Goal: Transaction & Acquisition: Purchase product/service

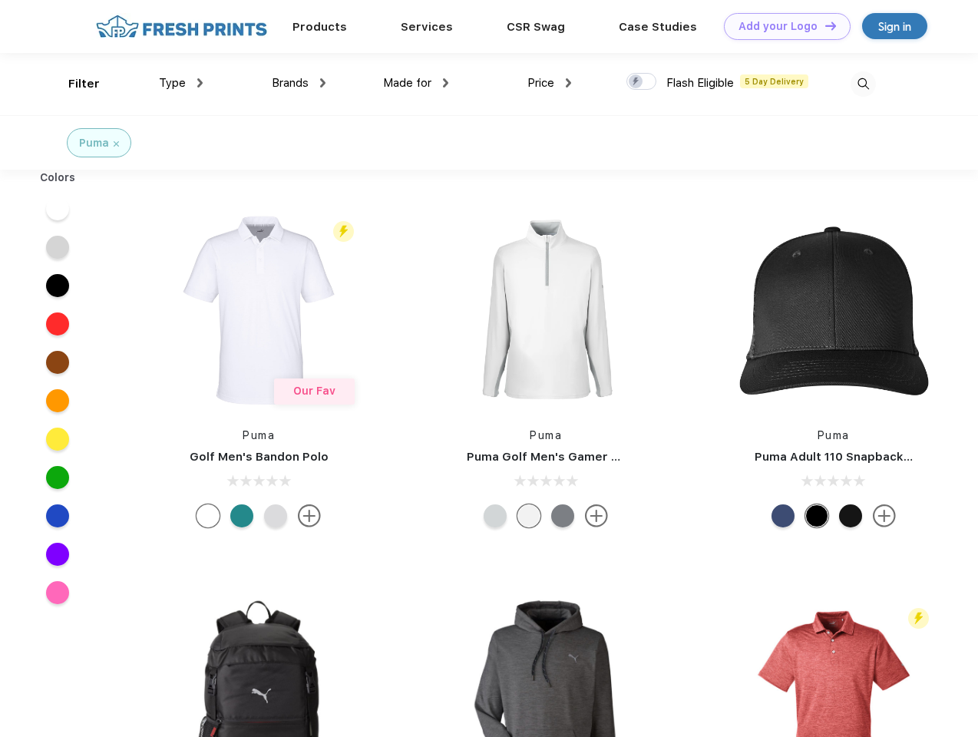
click at [782, 26] on link "Add your Logo Design Tool" at bounding box center [787, 26] width 127 height 27
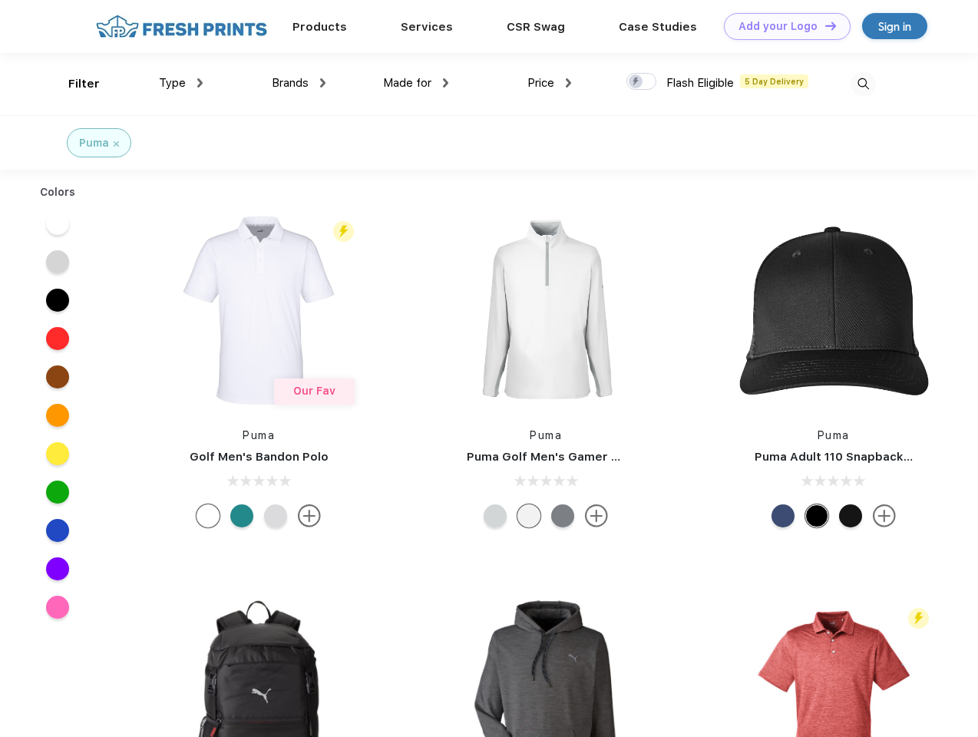
click at [0, 0] on div "Design Tool" at bounding box center [0, 0] width 0 height 0
click at [824, 25] on link "Add your Logo Design Tool" at bounding box center [787, 26] width 127 height 27
click at [74, 84] on div "Filter" at bounding box center [83, 84] width 31 height 18
click at [181, 83] on span "Type" at bounding box center [172, 83] width 27 height 14
click at [299, 83] on span "Brands" at bounding box center [290, 83] width 37 height 14
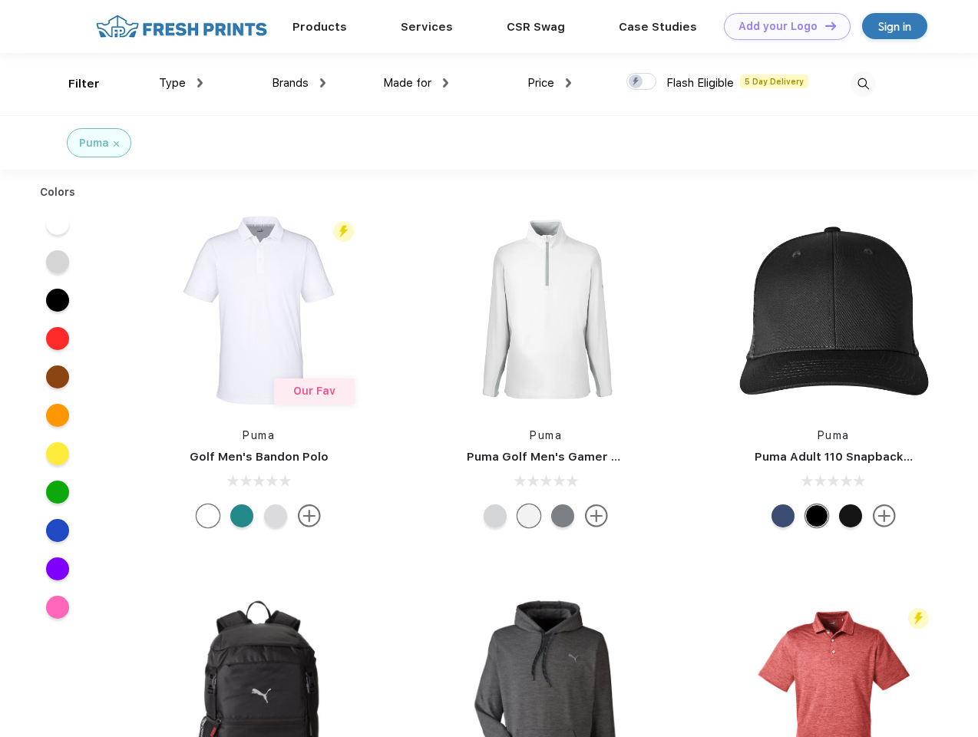
click at [416, 83] on span "Made for" at bounding box center [407, 83] width 48 height 14
click at [550, 83] on span "Price" at bounding box center [541, 83] width 27 height 14
click at [642, 82] on div at bounding box center [642, 81] width 30 height 17
click at [637, 82] on input "checkbox" at bounding box center [632, 77] width 10 height 10
click at [863, 84] on img at bounding box center [863, 83] width 25 height 25
